Goal: Obtain resource: Obtain resource

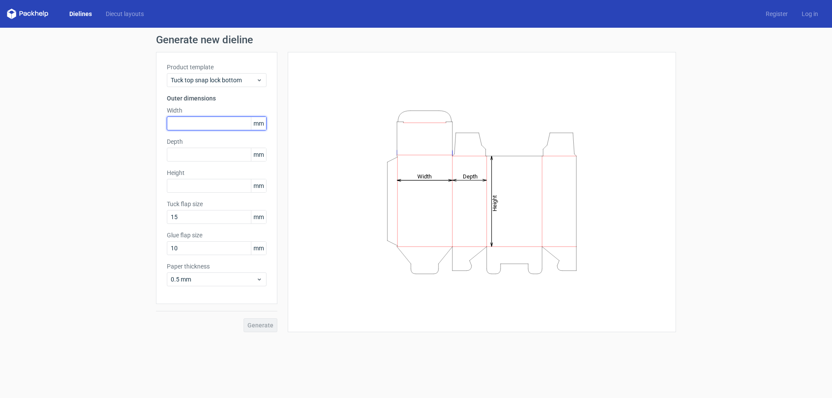
click at [190, 124] on input "text" at bounding box center [217, 124] width 100 height 14
type input "58"
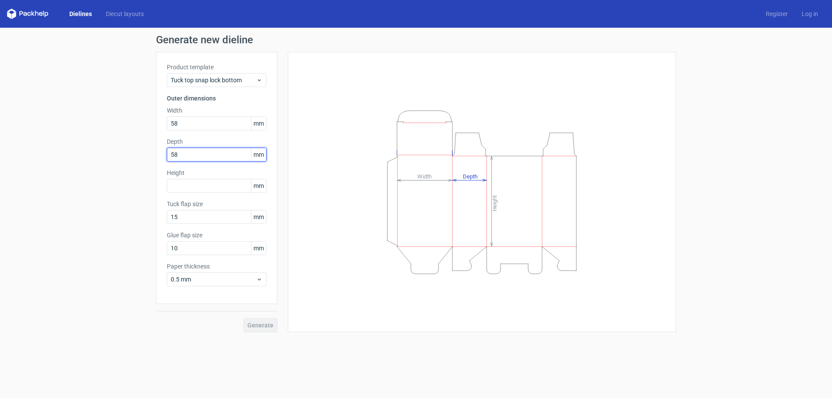
type input "58"
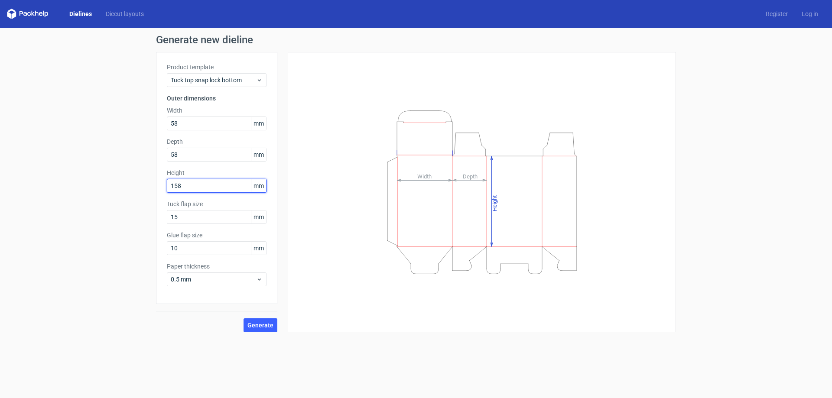
type input "158"
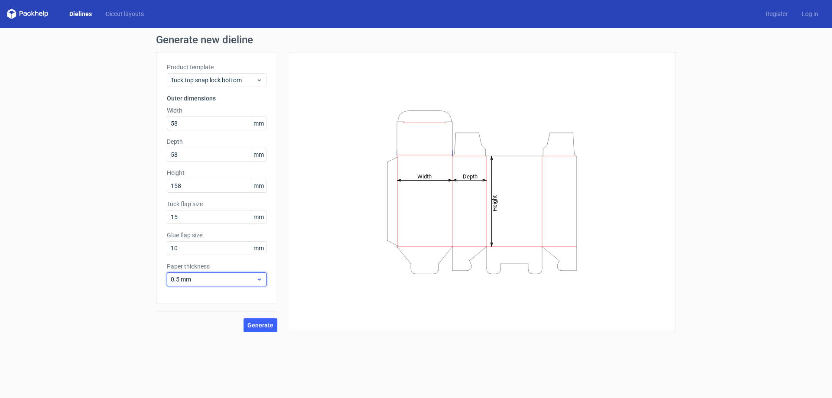
click at [237, 277] on span "0.5 mm" at bounding box center [213, 279] width 85 height 9
click at [186, 313] on div "0.5 mm" at bounding box center [216, 313] width 93 height 14
click at [257, 322] on span "Generate" at bounding box center [260, 325] width 26 height 6
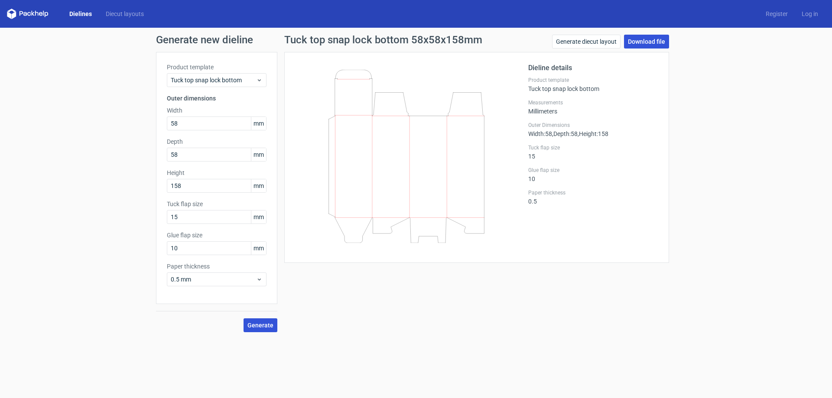
click at [638, 39] on link "Download file" at bounding box center [646, 42] width 45 height 14
click at [592, 42] on link "Generate diecut layout" at bounding box center [586, 42] width 68 height 14
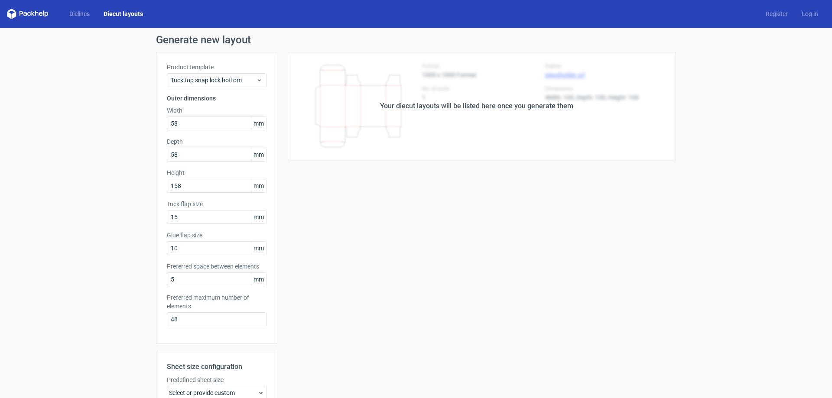
click at [455, 107] on div "Your diecut layouts will be listed here once you generate them" at bounding box center [476, 106] width 193 height 10
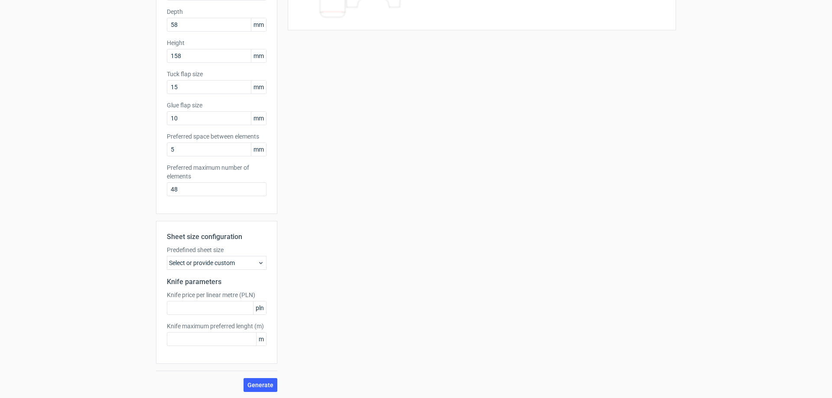
scroll to position [131, 0]
click at [320, 219] on div "Your diecut layouts will be listed here once you generate them Height Depth Wid…" at bounding box center [476, 156] width 399 height 470
click at [201, 189] on input "48" at bounding box center [217, 189] width 100 height 14
click at [295, 168] on div "Your diecut layouts will be listed here once you generate them Height Depth Wid…" at bounding box center [476, 156] width 399 height 470
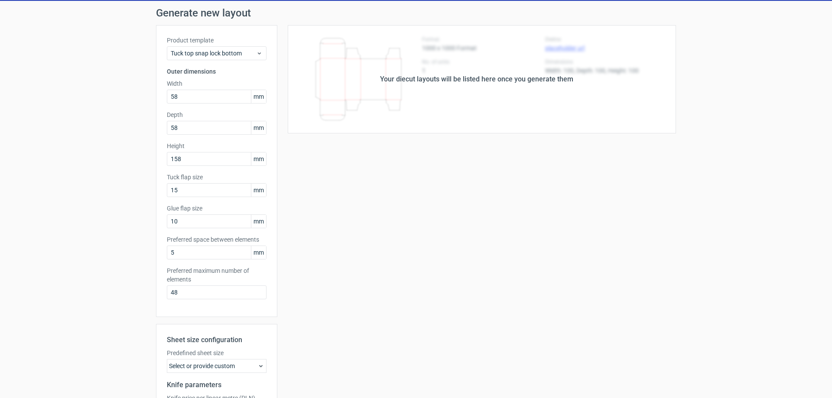
scroll to position [0, 0]
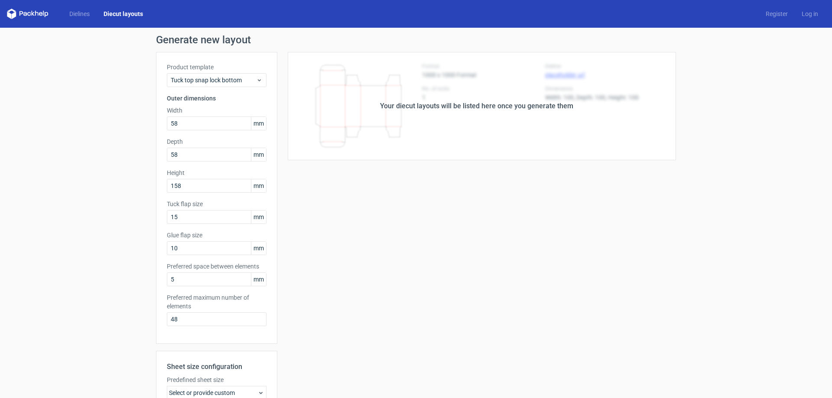
click at [402, 146] on div "Your diecut layouts will be listed here once you generate them" at bounding box center [476, 106] width 399 height 108
click at [386, 120] on div "Your diecut layouts will be listed here once you generate them" at bounding box center [476, 106] width 399 height 108
click at [87, 88] on div "Generate new layout Product template Tuck top snap lock bottom Outer dimensions…" at bounding box center [416, 278] width 832 height 501
click at [78, 11] on link "Dielines" at bounding box center [79, 14] width 34 height 9
